Goal: Transaction & Acquisition: Book appointment/travel/reservation

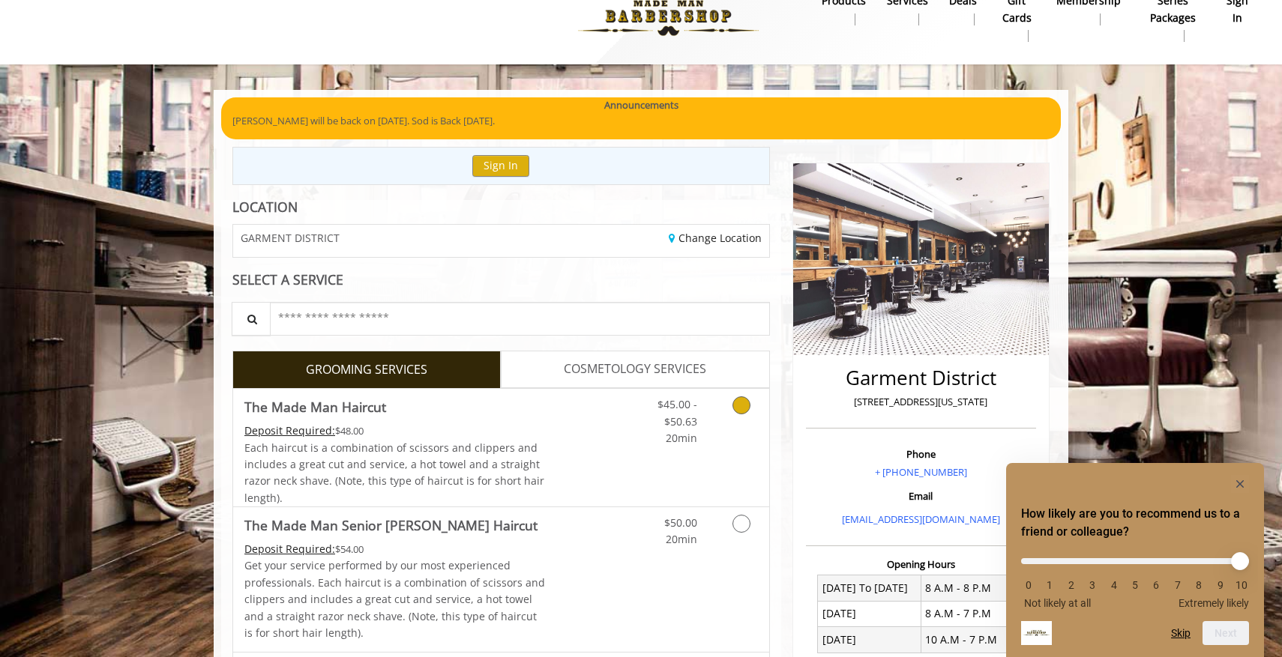
scroll to position [76, 0]
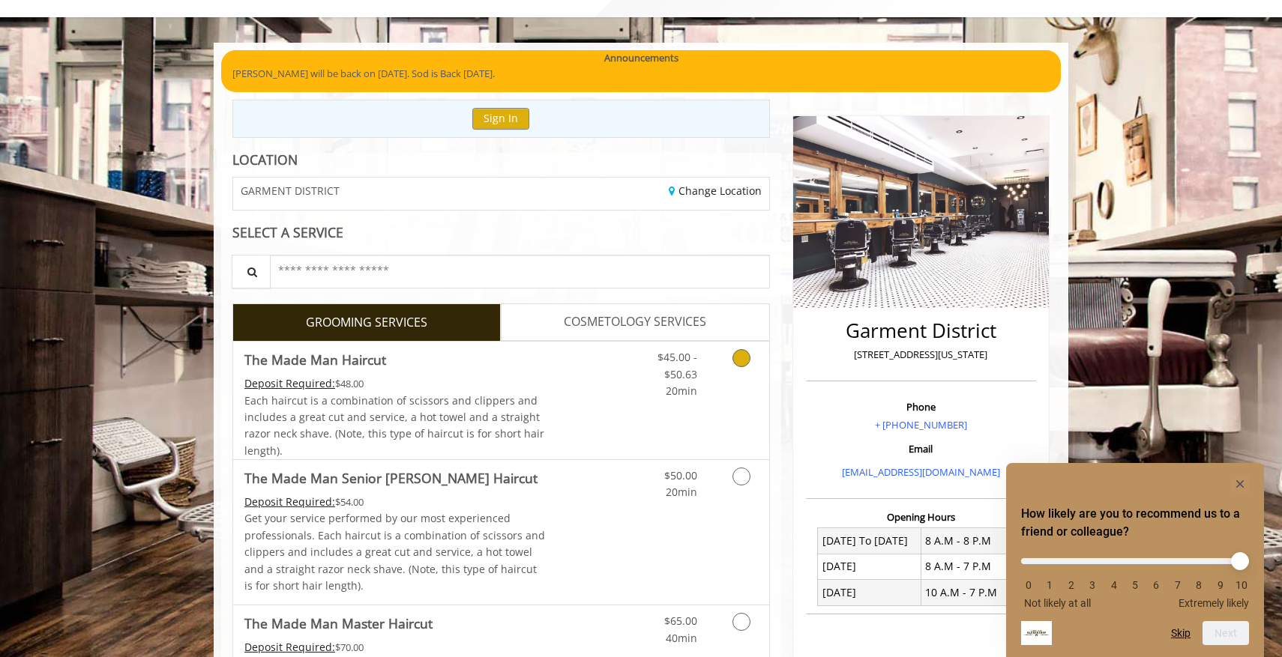
click at [478, 405] on span "Each haircut is a combination of scissors and clippers and includes a great cut…" at bounding box center [394, 426] width 300 height 64
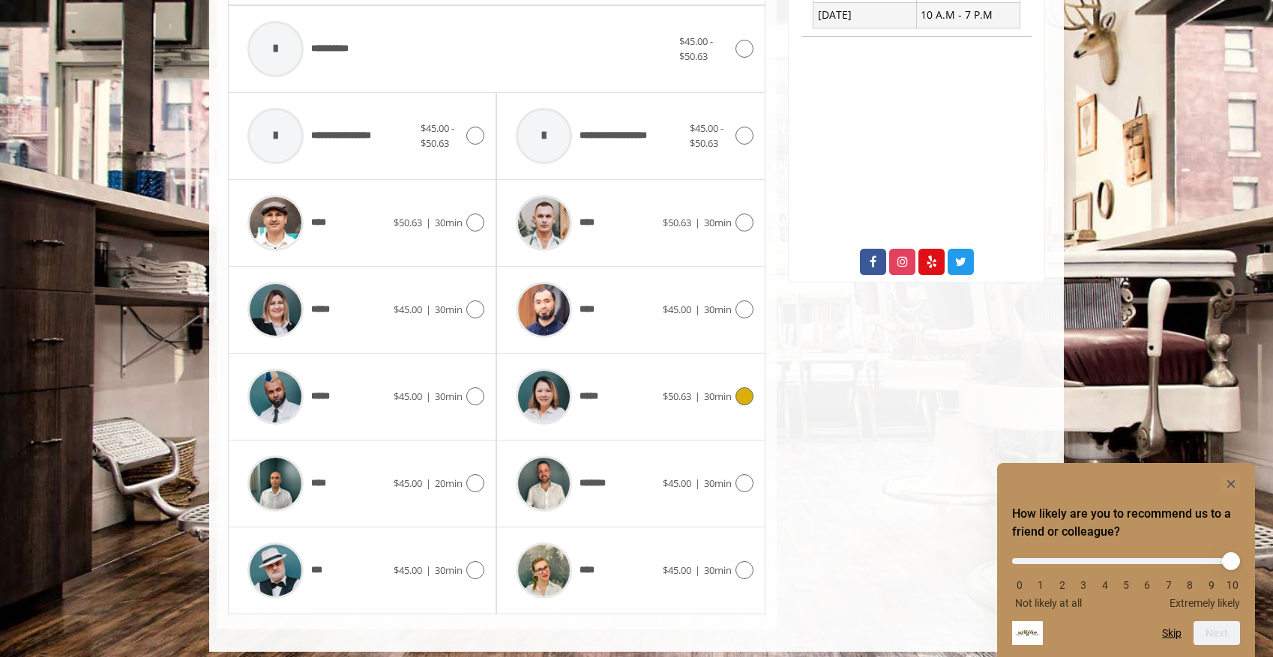
scroll to position [662, 0]
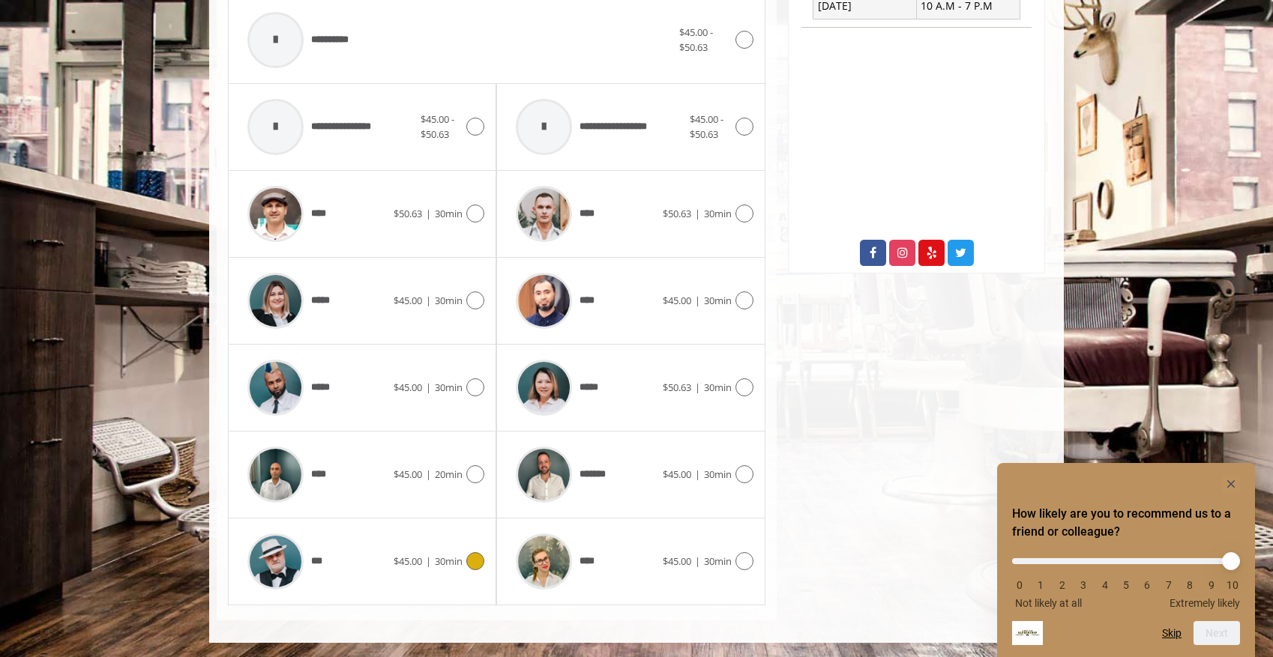
click at [408, 557] on span "$45.00" at bounding box center [408, 561] width 28 height 13
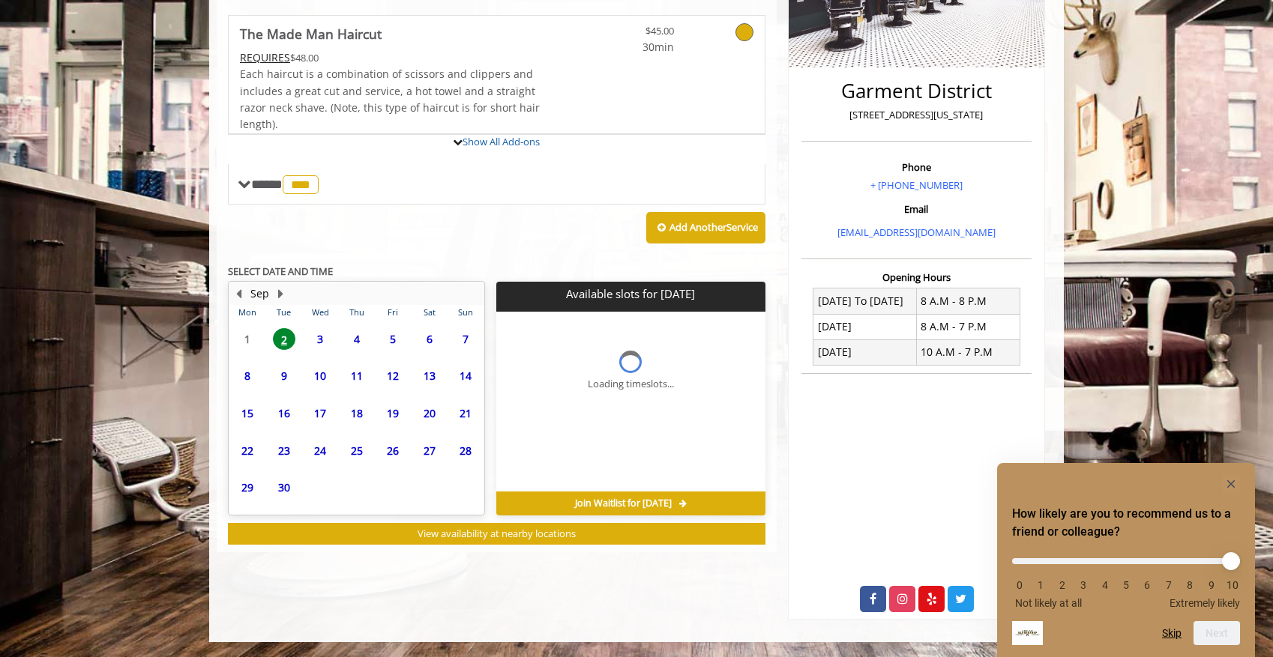
scroll to position [385, 0]
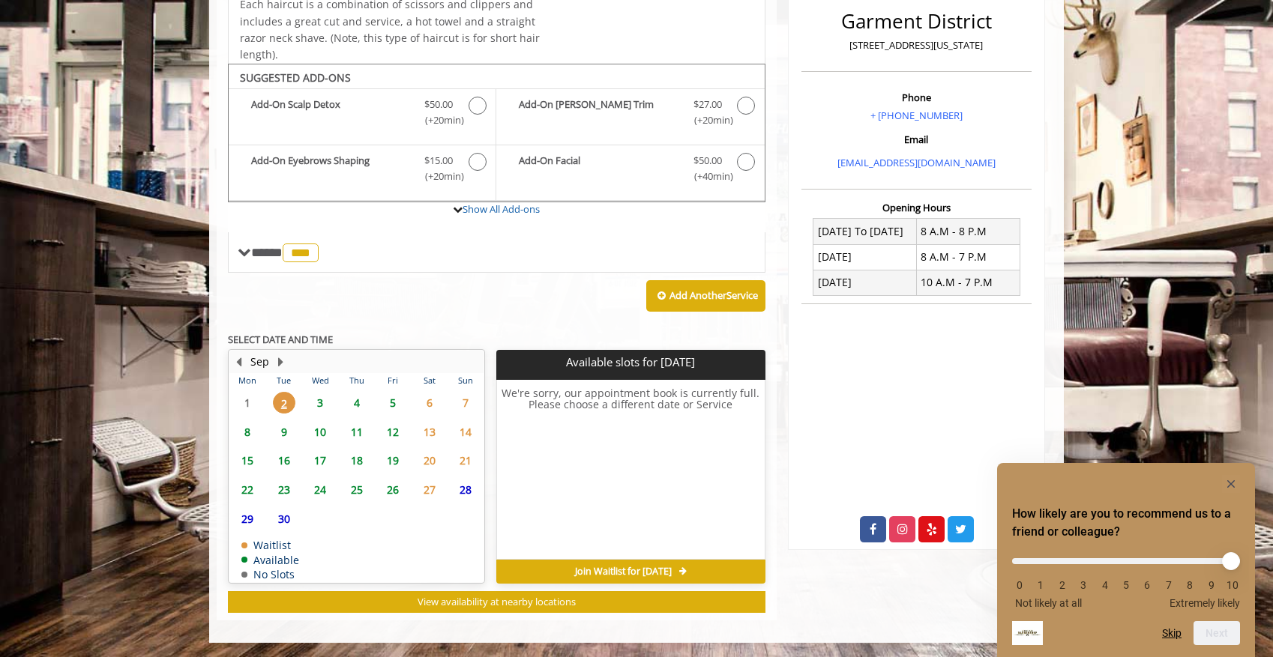
click at [319, 409] on span "3" at bounding box center [320, 403] width 22 height 22
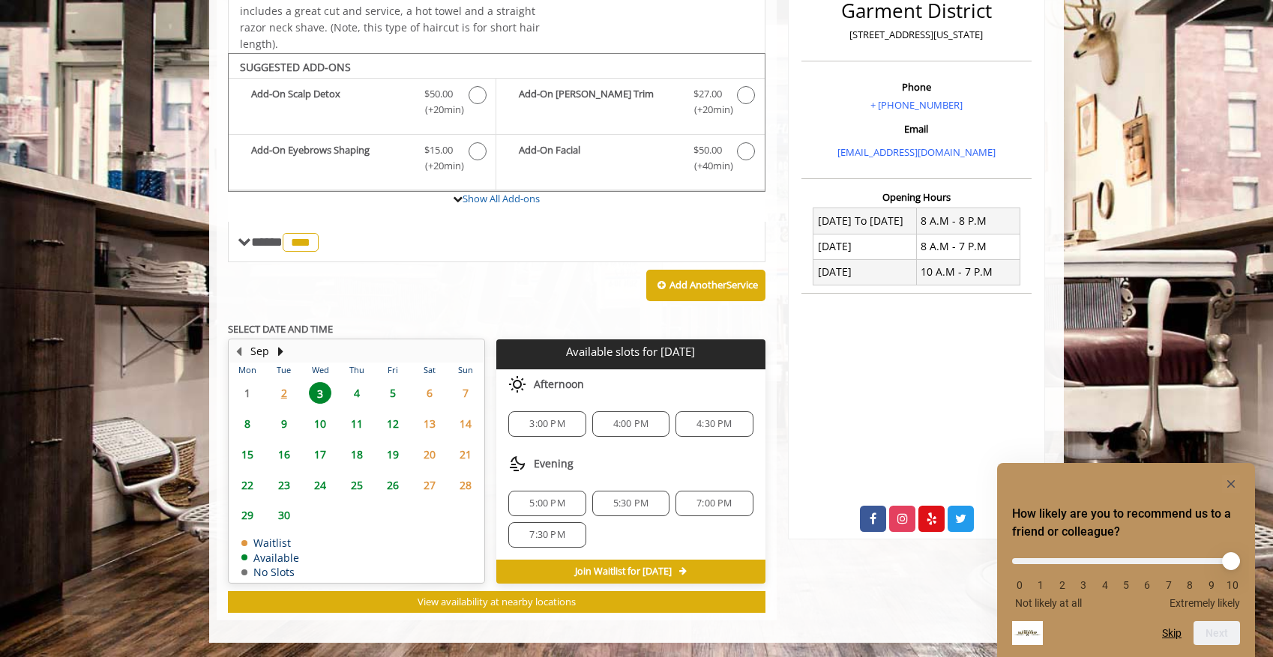
click at [348, 401] on span "4" at bounding box center [357, 393] width 22 height 22
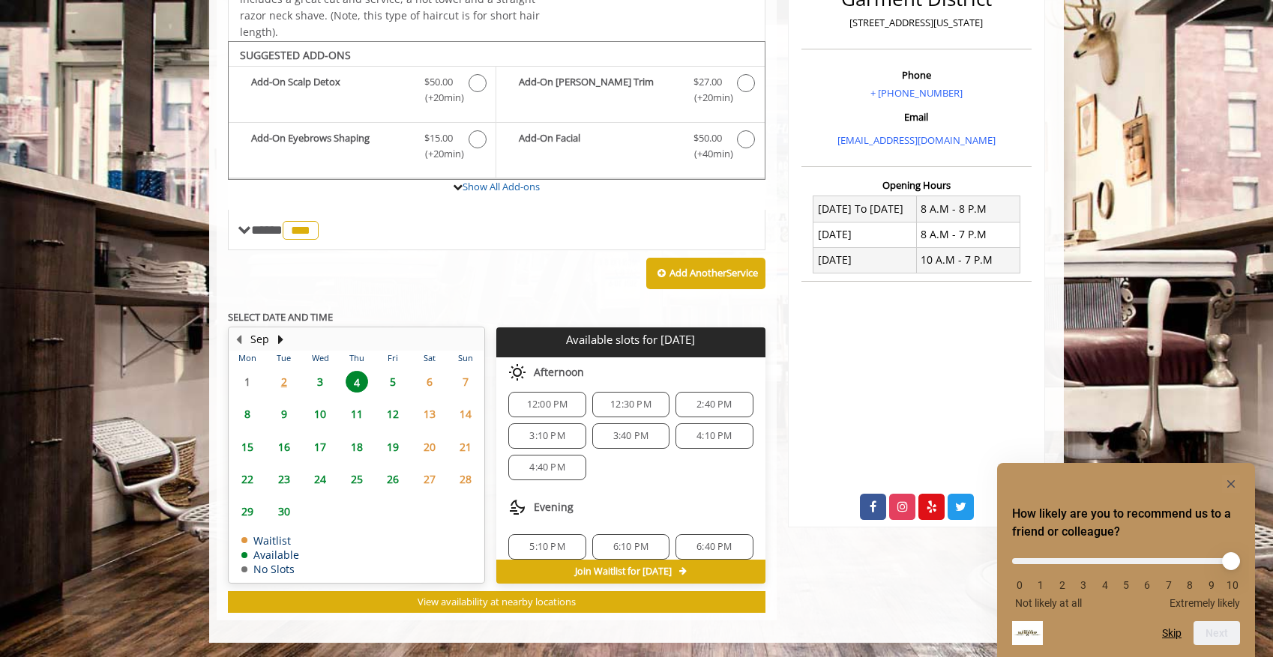
scroll to position [193, 0]
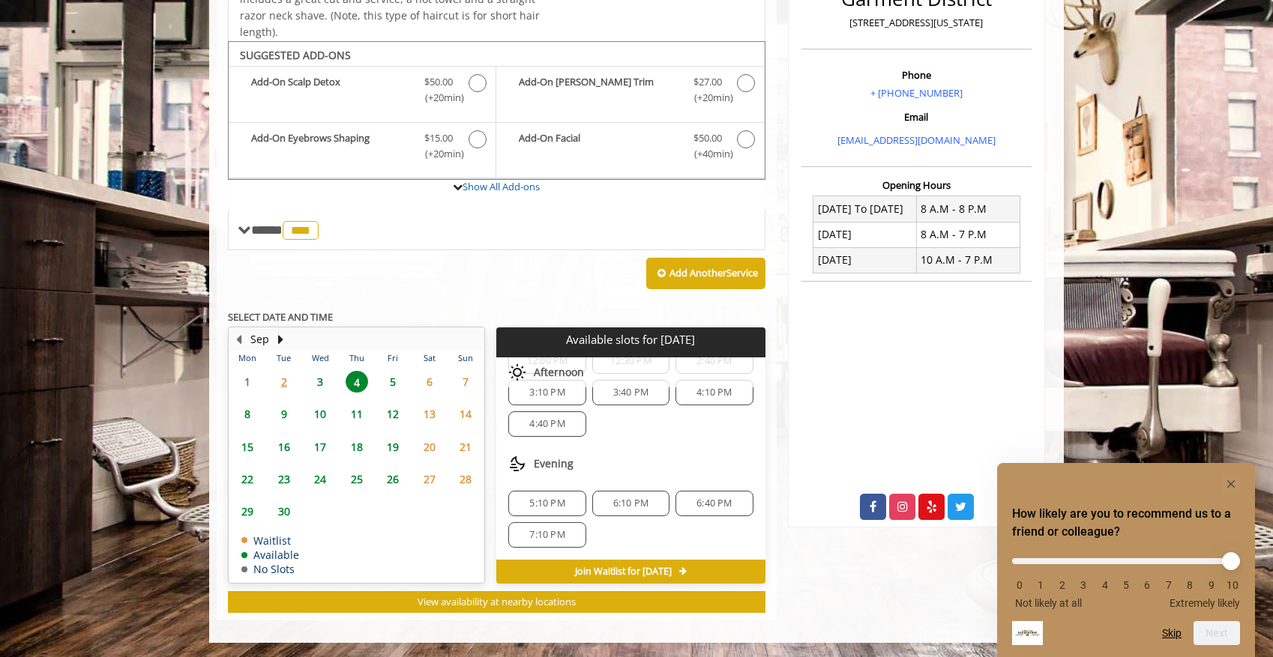
click at [322, 381] on span "3" at bounding box center [320, 382] width 22 height 22
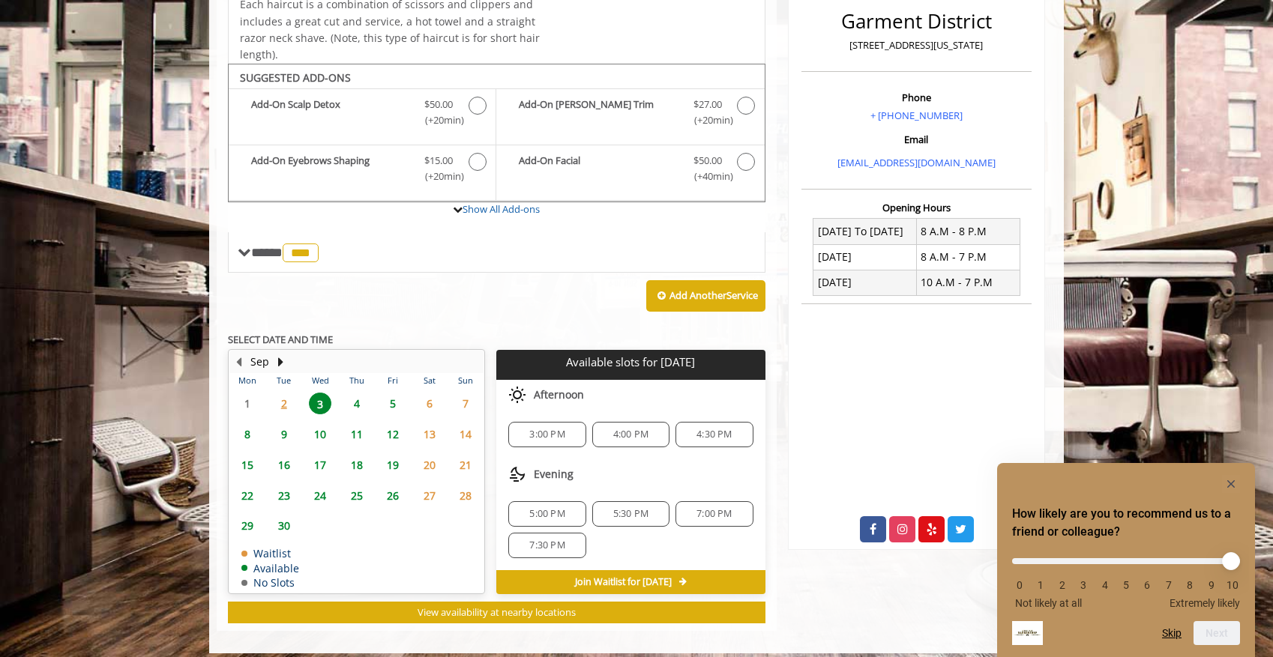
scroll to position [396, 0]
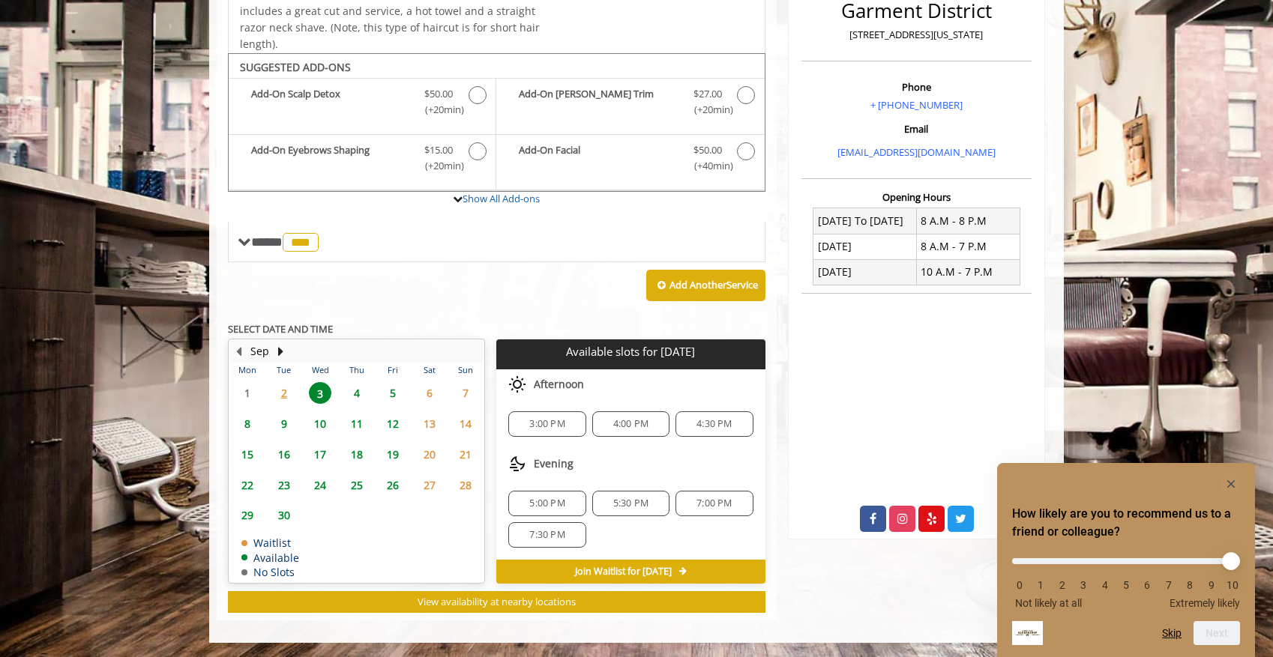
click at [364, 383] on span "4" at bounding box center [357, 393] width 22 height 22
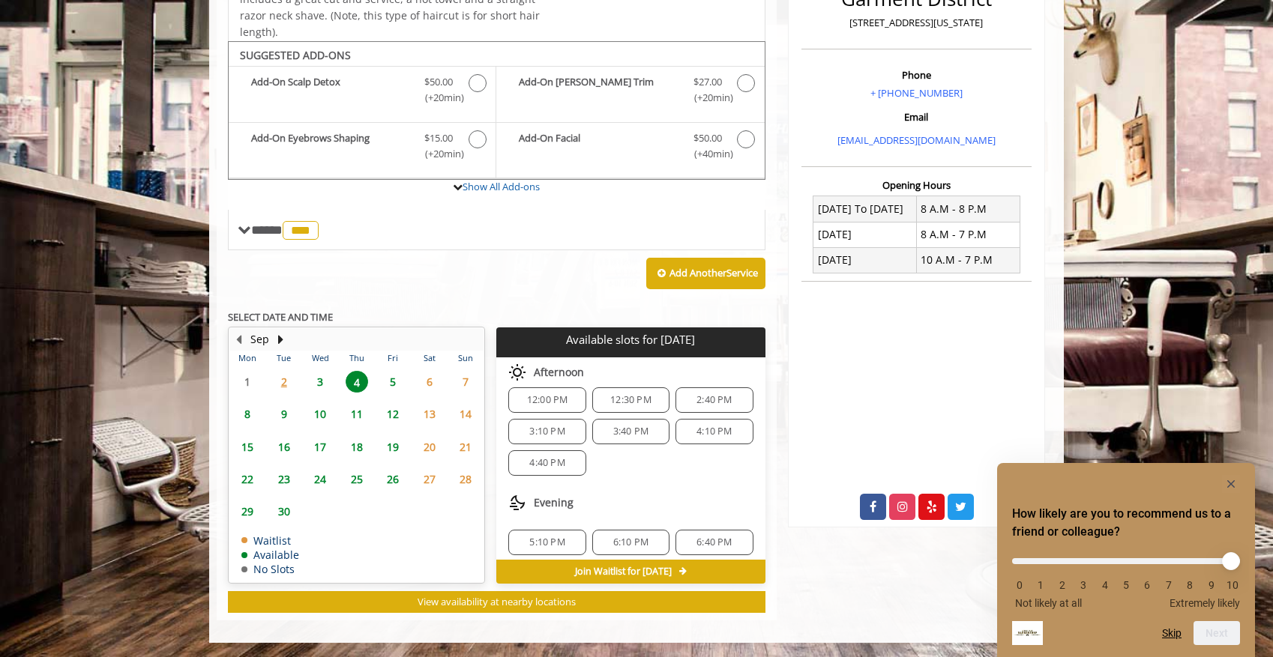
scroll to position [193, 0]
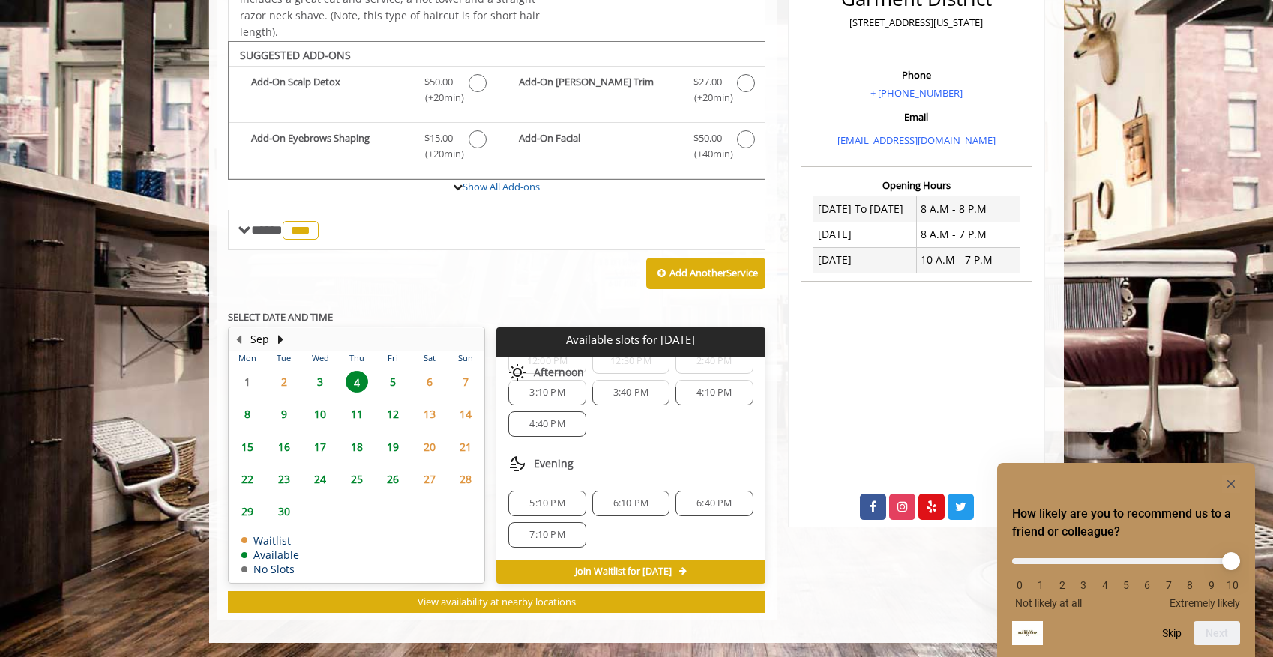
click at [322, 382] on span "3" at bounding box center [320, 382] width 22 height 22
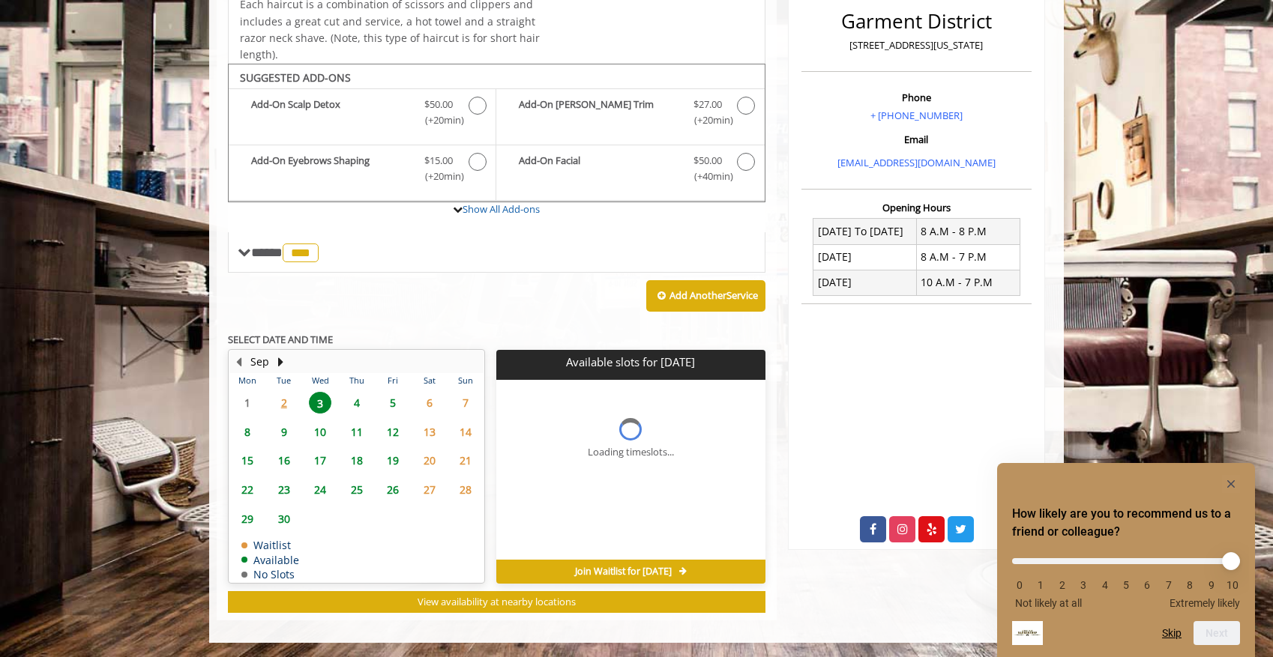
scroll to position [396, 0]
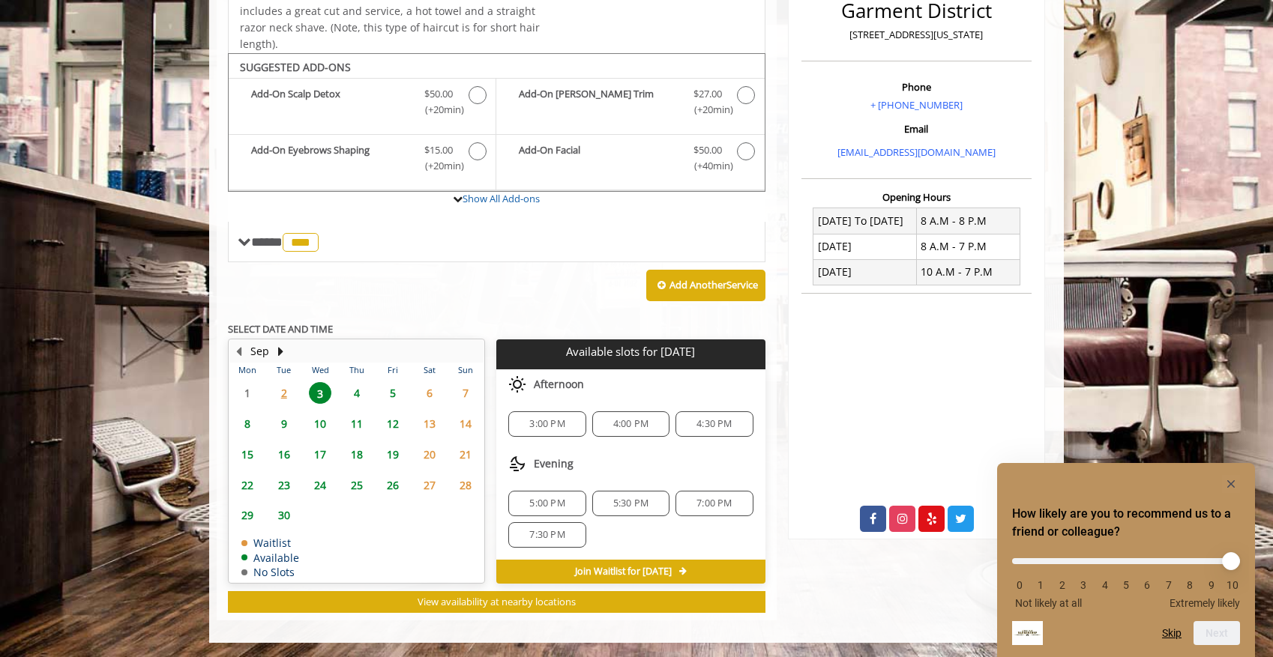
click at [353, 397] on span "4" at bounding box center [357, 393] width 22 height 22
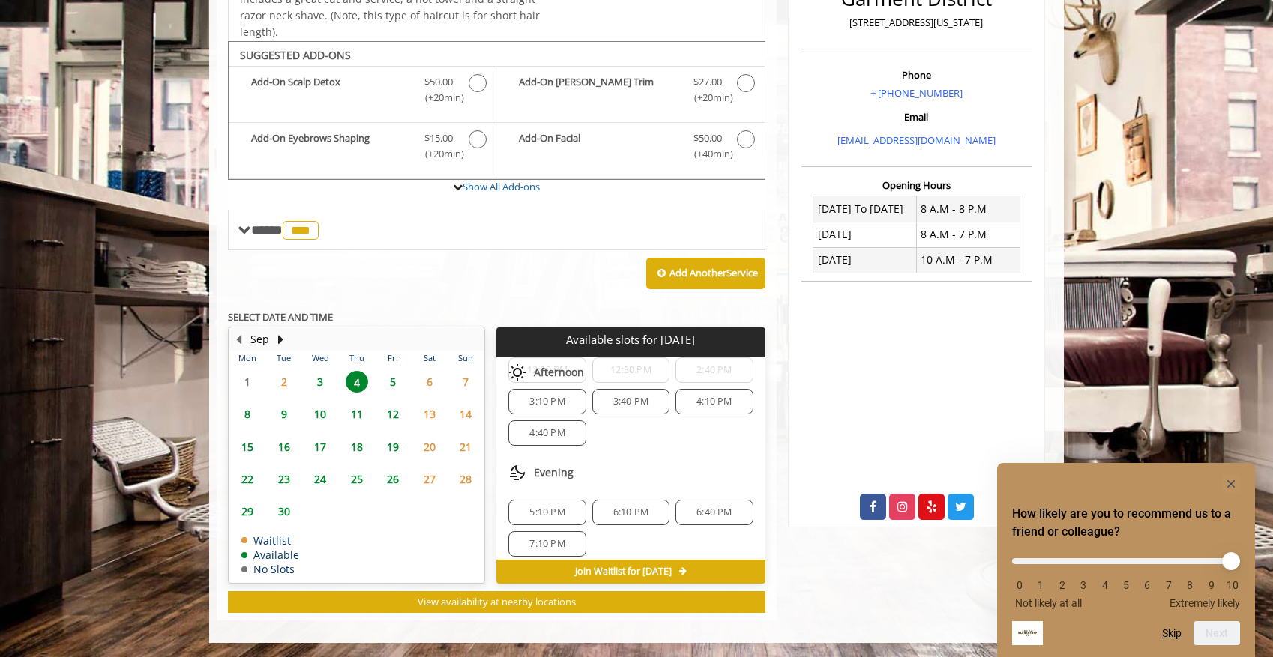
scroll to position [193, 0]
click at [617, 506] on span "6:10 PM" at bounding box center [630, 504] width 35 height 12
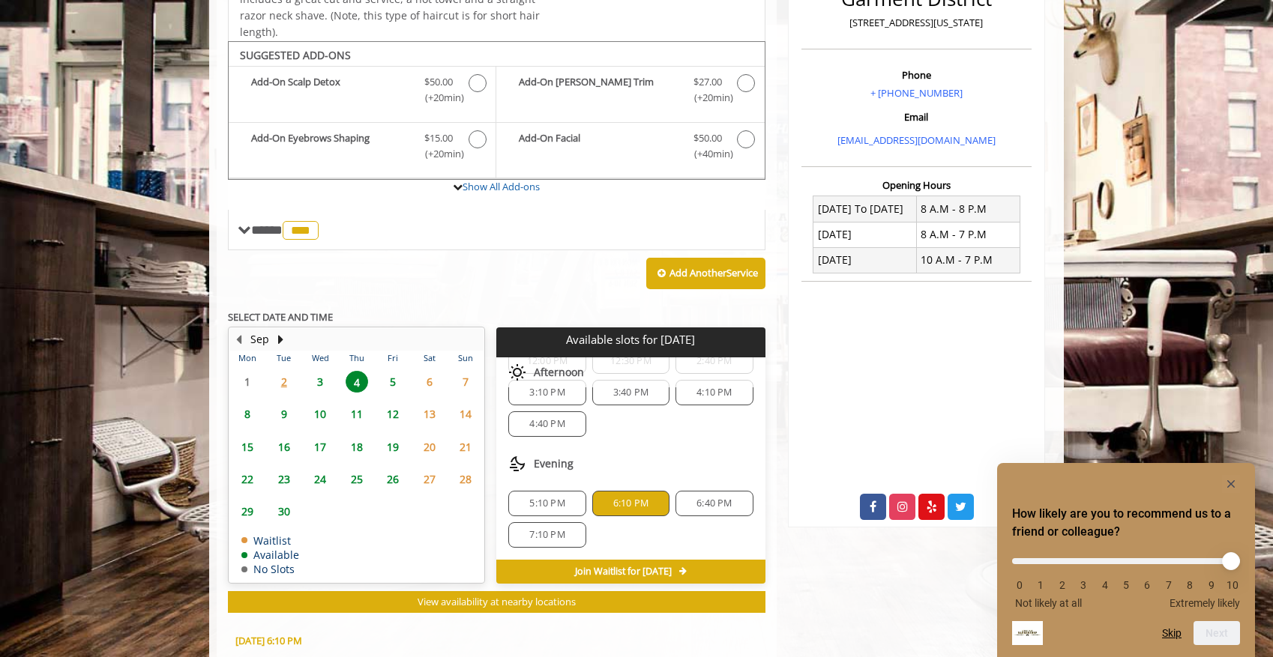
scroll to position [678, 0]
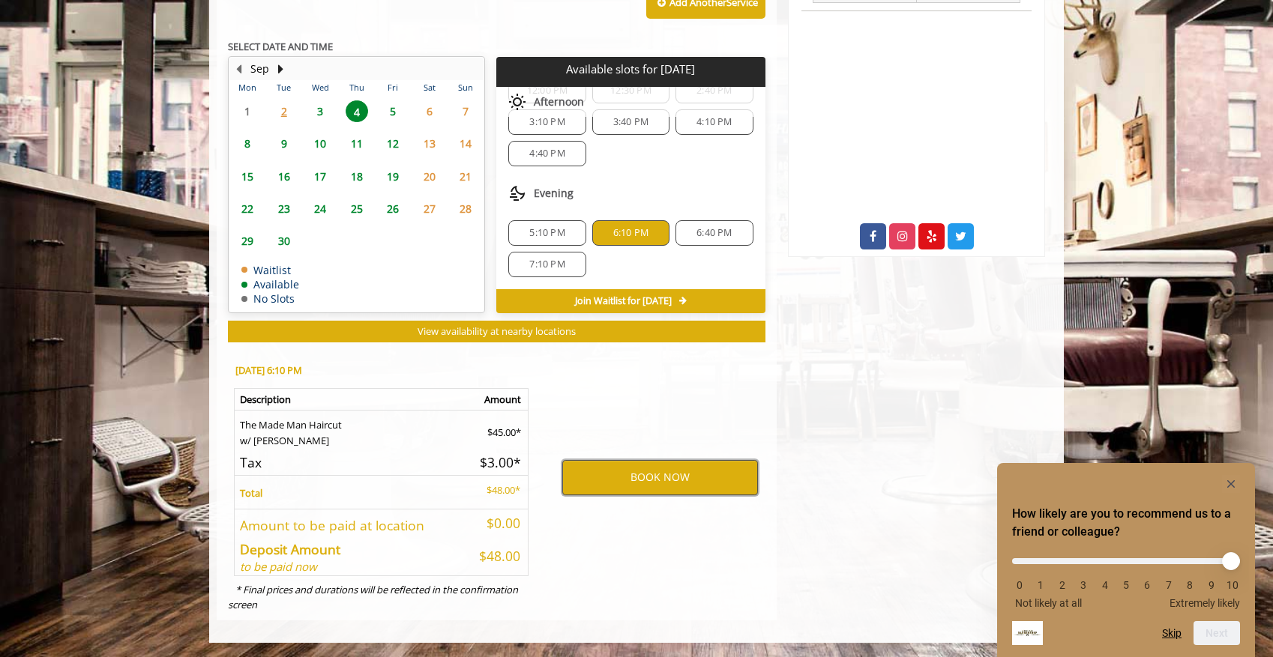
click at [636, 479] on button "BOOK NOW" at bounding box center [660, 477] width 196 height 34
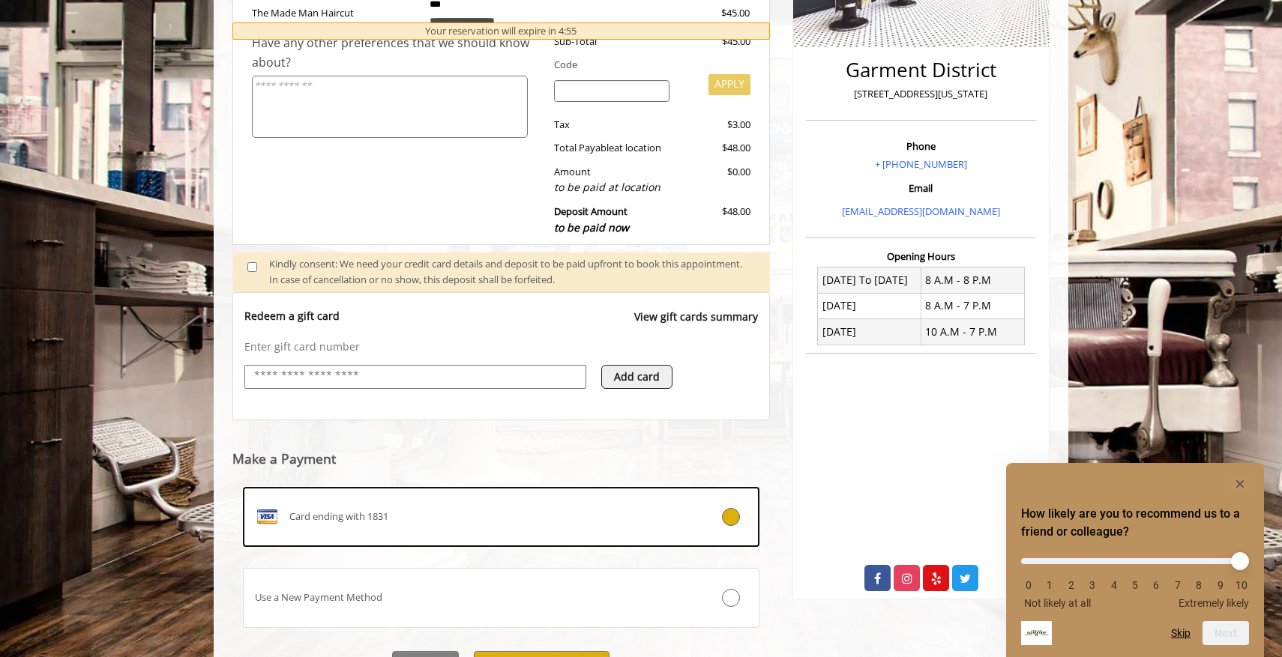
scroll to position [399, 0]
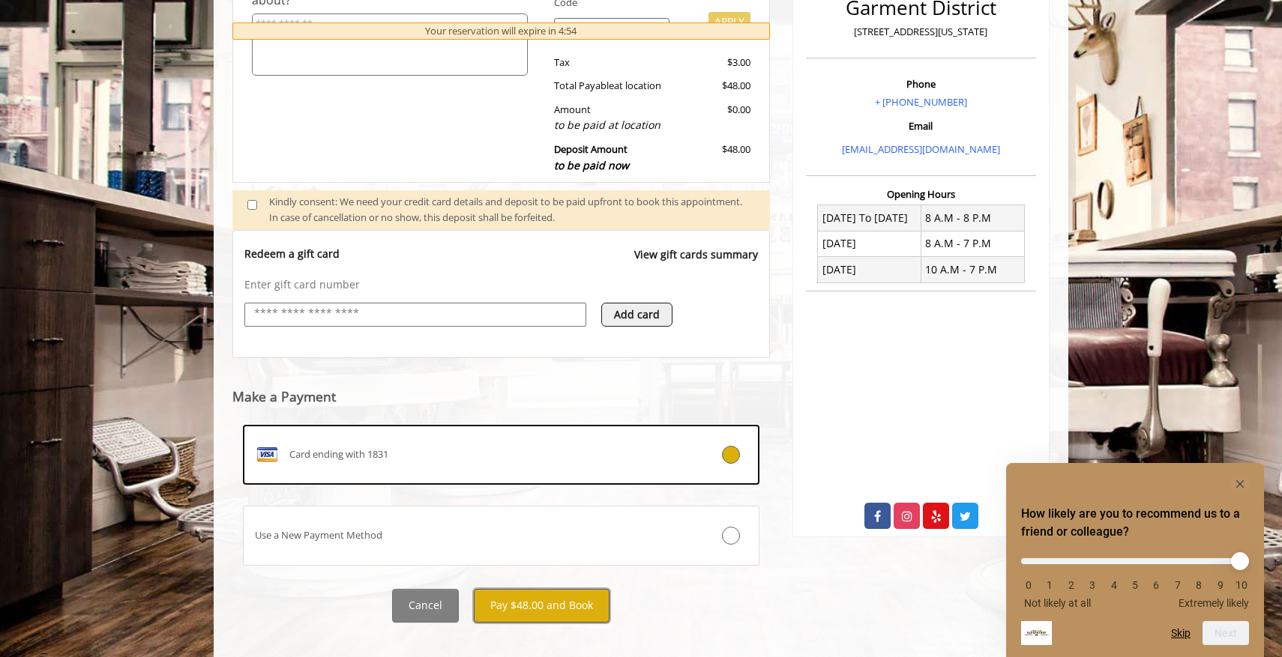
click at [511, 609] on button "Pay $48.00 and Book" at bounding box center [542, 606] width 136 height 34
